Goal: Go to known website: Access a specific website the user already knows

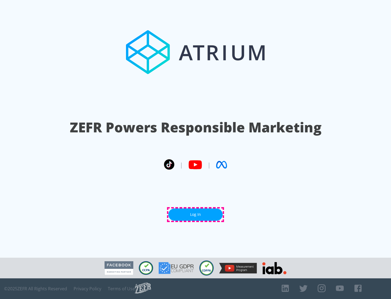
click at [196, 214] on link "Log In" at bounding box center [195, 214] width 54 height 12
